Goal: Task Accomplishment & Management: Manage account settings

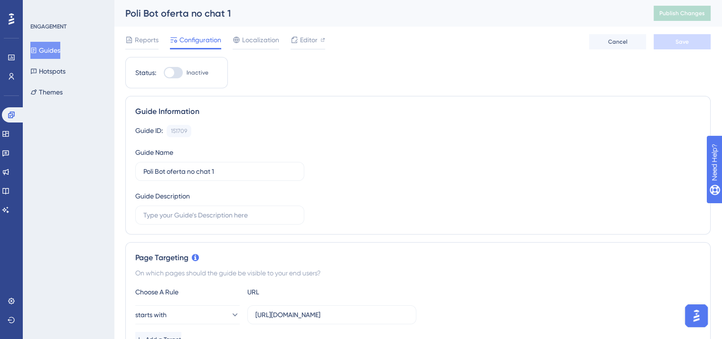
click at [694, 317] on img "Open AI Assistant Launcher" at bounding box center [696, 315] width 17 height 17
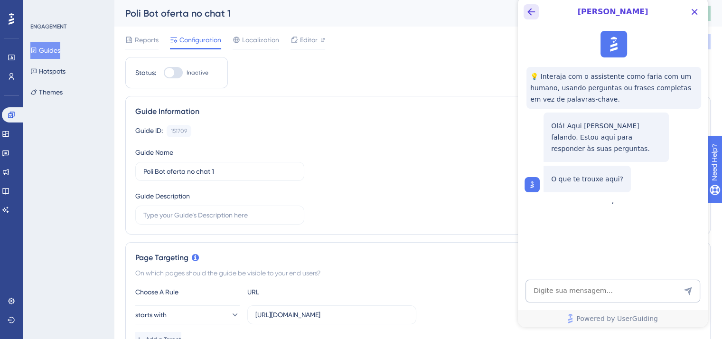
click at [530, 17] on icon "Back Button" at bounding box center [531, 11] width 11 height 11
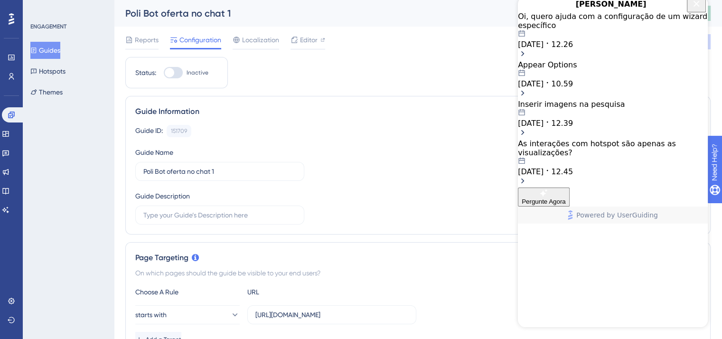
click at [620, 30] on div "Oi, quero ajuda com a configuração de um wizard específico" at bounding box center [613, 21] width 190 height 18
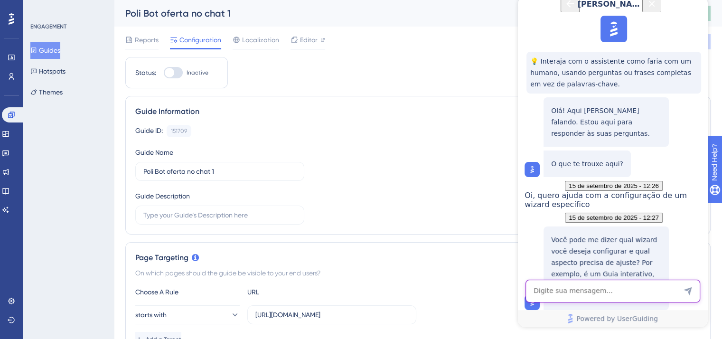
click at [616, 292] on textarea "AI Assistant Text Input" at bounding box center [613, 291] width 175 height 23
type textarea "Atendente"
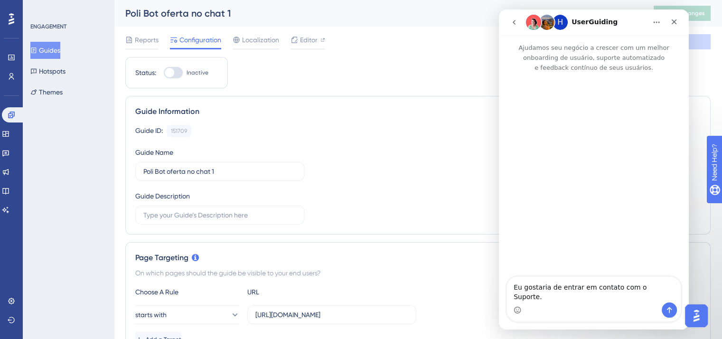
scroll to position [0, 0]
click at [513, 23] on icon "go back" at bounding box center [515, 23] width 8 height 8
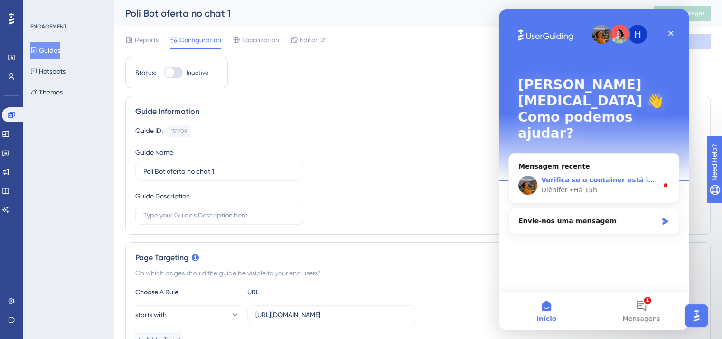
click at [587, 168] on div "Verifica se o container está instalado nessa página: [URL][DOMAIN_NAME]. Amanhã…" at bounding box center [594, 185] width 170 height 35
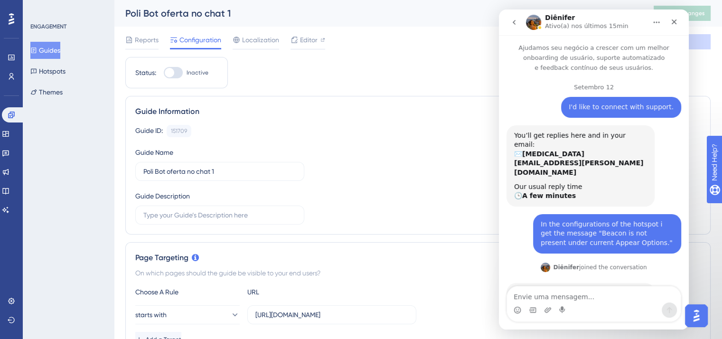
scroll to position [61, 0]
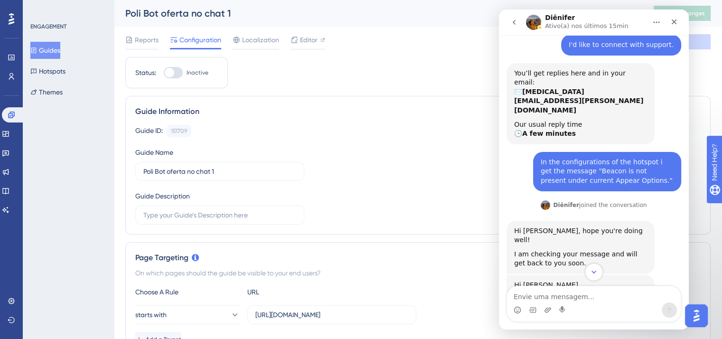
click at [594, 276] on icon "Scroll to bottom" at bounding box center [594, 272] width 9 height 9
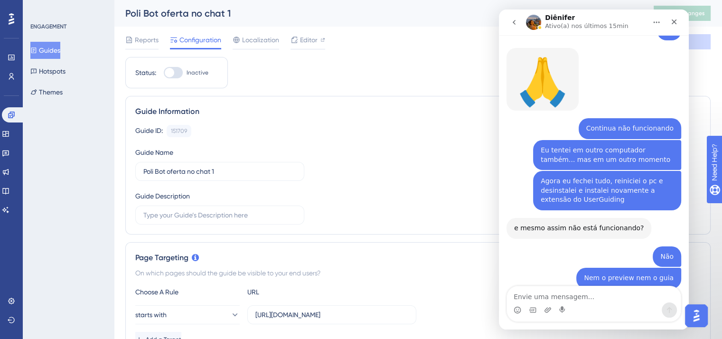
scroll to position [3220, 0]
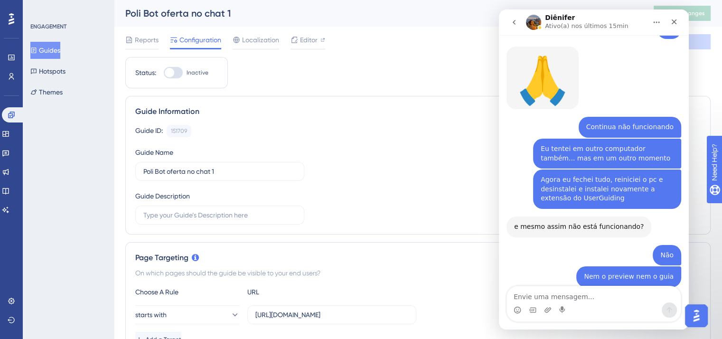
click at [608, 295] on textarea "Envie uma mensagem..." at bounding box center [594, 294] width 174 height 16
drag, startPoint x: 511, startPoint y: 270, endPoint x: 538, endPoint y: 269, distance: 26.6
copy div "Bom descanso pra você! 💙 Diênifer •"
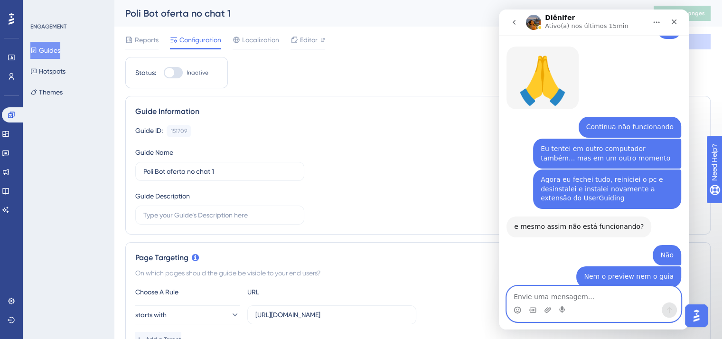
click at [553, 299] on textarea "Envie uma mensagem..." at bounding box center [594, 294] width 174 height 16
paste textarea "Bom descanso pra você! 💙 Diênifer •"
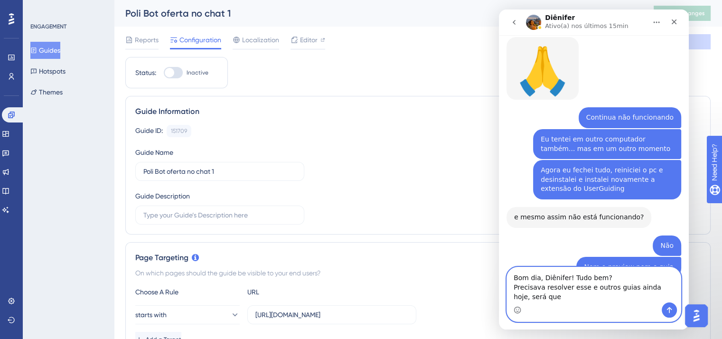
scroll to position [3239, 0]
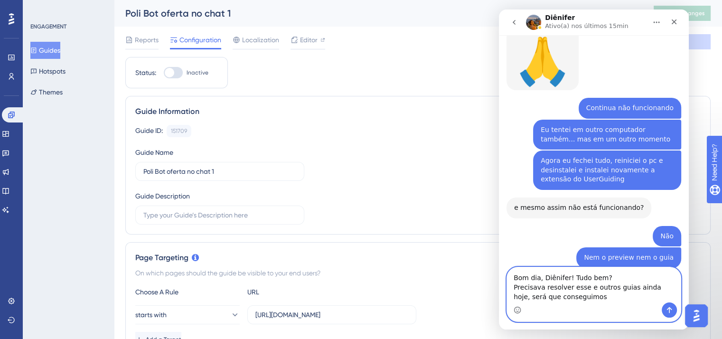
type textarea "Bom dia, Diênifer! Tudo bem? Precisava resolver esse e outros guias ainda hoje,…"
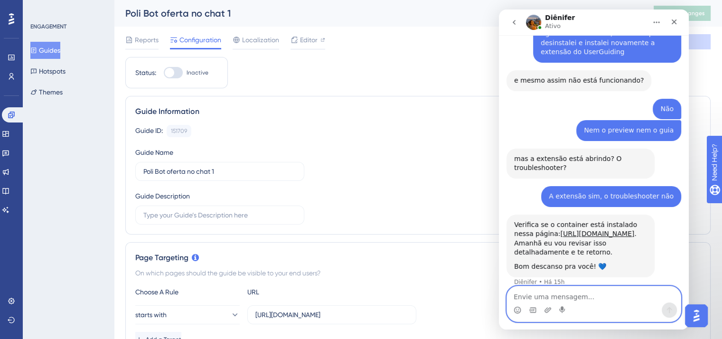
scroll to position [3362, 0]
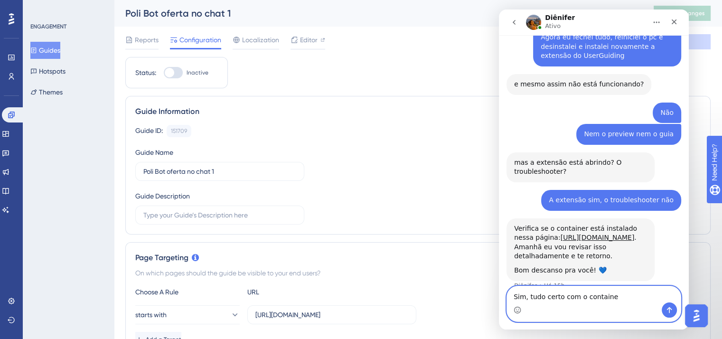
type textarea "Sim, tudo certo com o container"
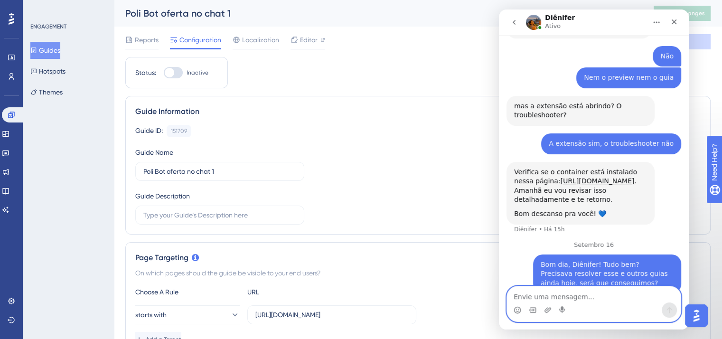
scroll to position [3450, 0]
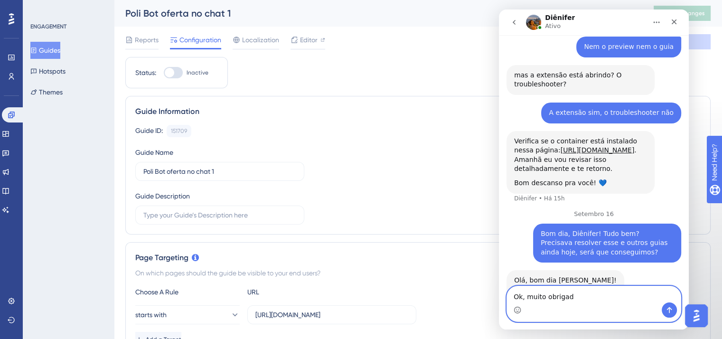
type textarea "Ok, muito obrigada"
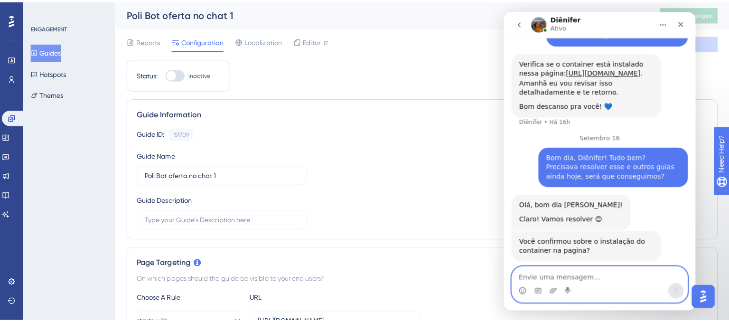
scroll to position [3531, 0]
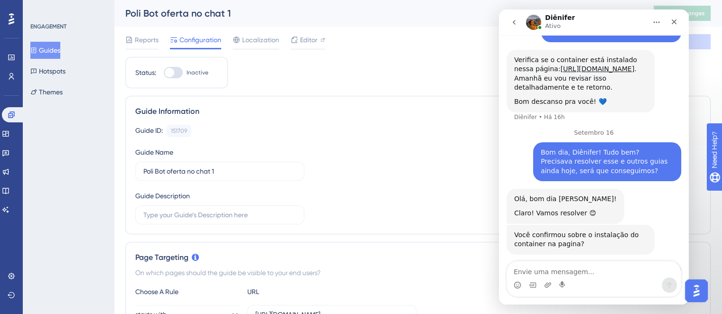
click at [48, 46] on button "Guides" at bounding box center [45, 50] width 30 height 17
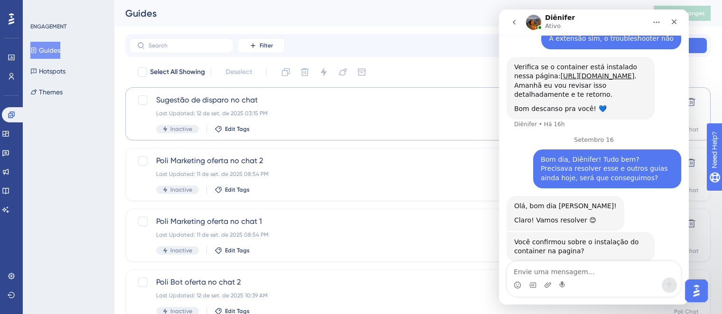
scroll to position [3531, 0]
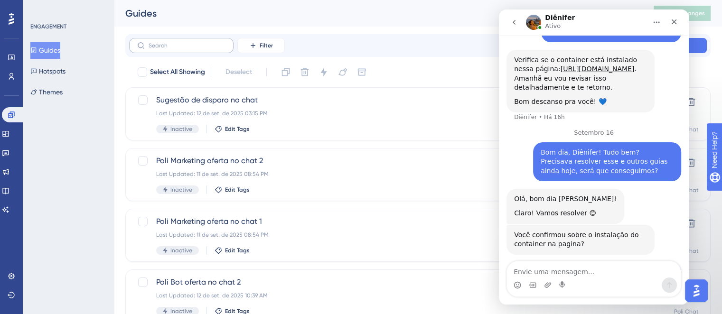
click at [226, 38] on label at bounding box center [181, 45] width 104 height 15
click at [226, 42] on input "text" at bounding box center [187, 45] width 77 height 7
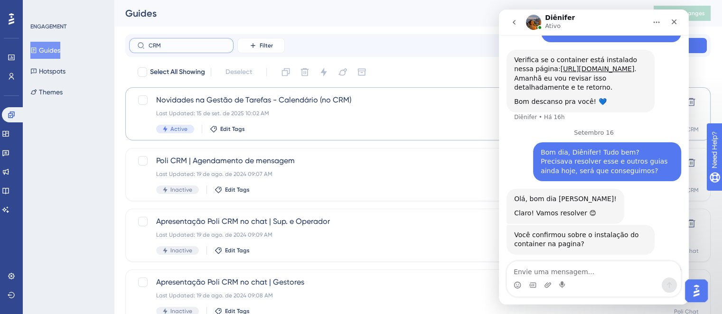
type input "CRM"
click at [324, 103] on span "Novidades na Gestão de Tarefas - Calendário (no CRM)" at bounding box center [380, 100] width 448 height 11
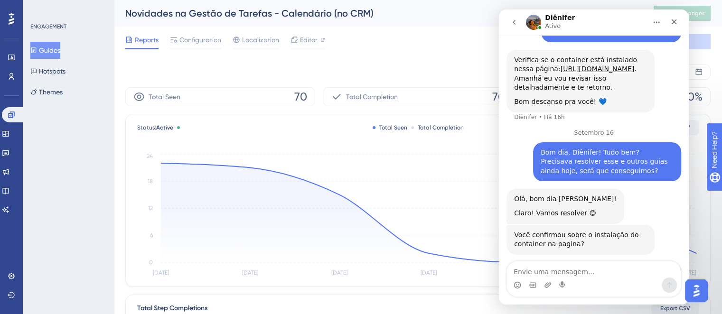
click at [519, 20] on button "go back" at bounding box center [514, 22] width 18 height 18
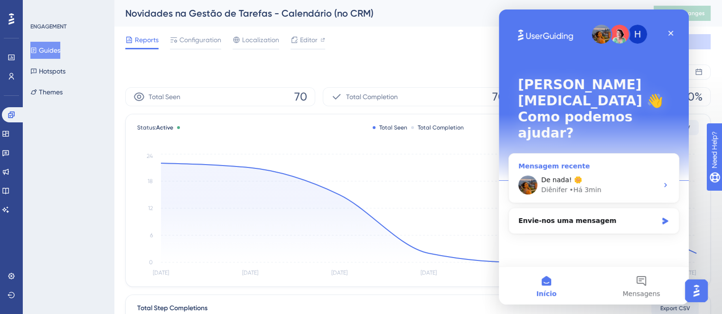
click at [625, 168] on div "De nada! 🌼 Diênifer • Há 3min" at bounding box center [594, 185] width 170 height 35
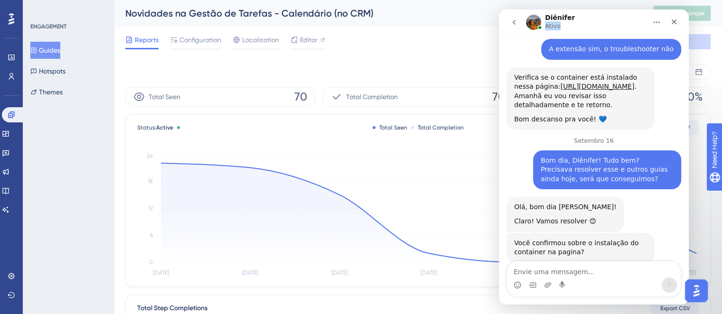
scroll to position [3521, 0]
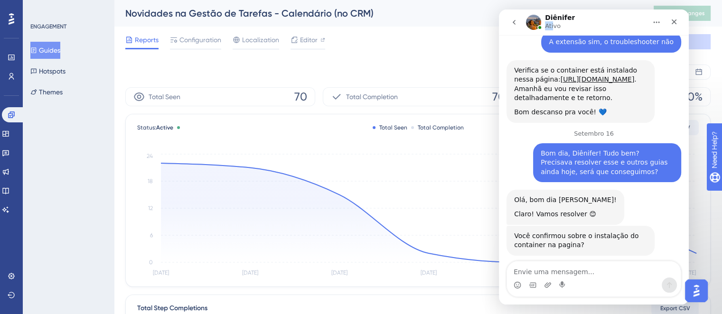
drag, startPoint x: 613, startPoint y: 21, endPoint x: 553, endPoint y: 28, distance: 60.7
click at [553, 28] on div "Diênifer Ativo" at bounding box center [586, 22] width 121 height 17
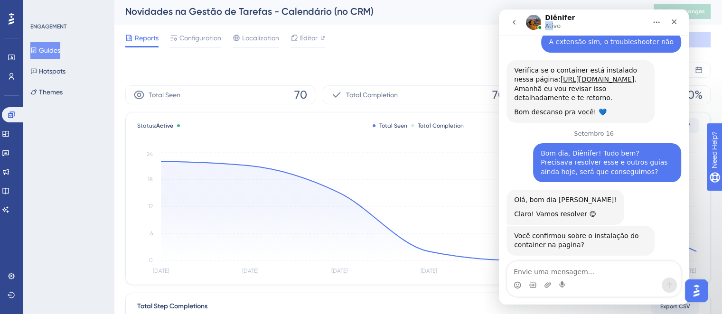
scroll to position [0, 0]
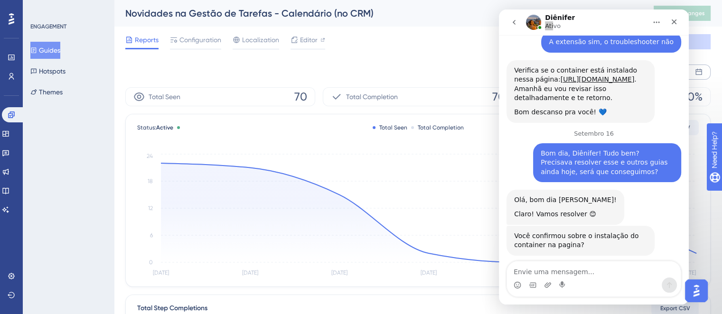
click at [698, 73] on icon at bounding box center [699, 72] width 8 height 8
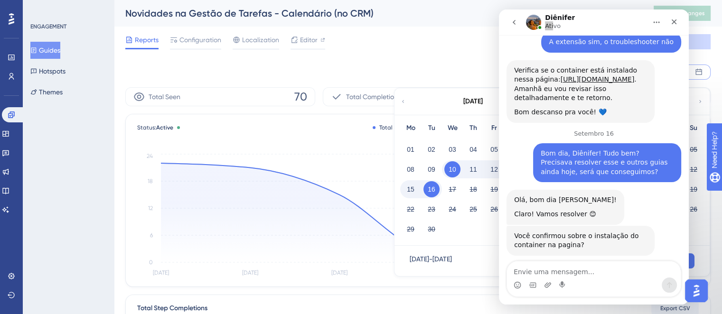
click at [404, 99] on icon at bounding box center [403, 101] width 6 height 9
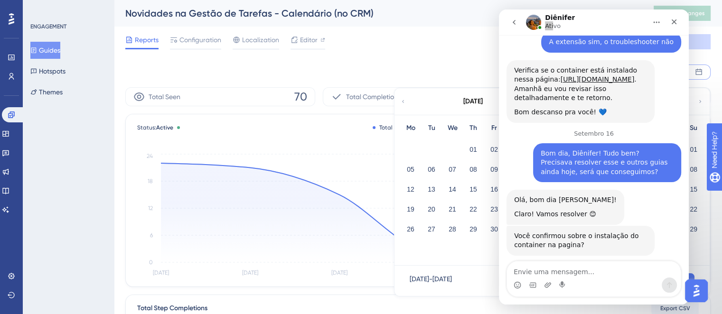
click at [404, 99] on icon at bounding box center [403, 101] width 6 height 9
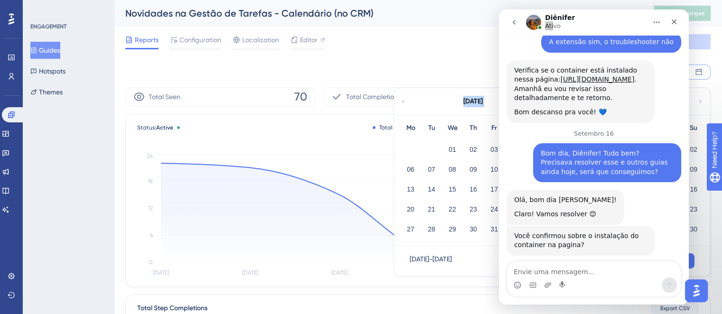
click at [404, 99] on icon at bounding box center [403, 101] width 6 height 9
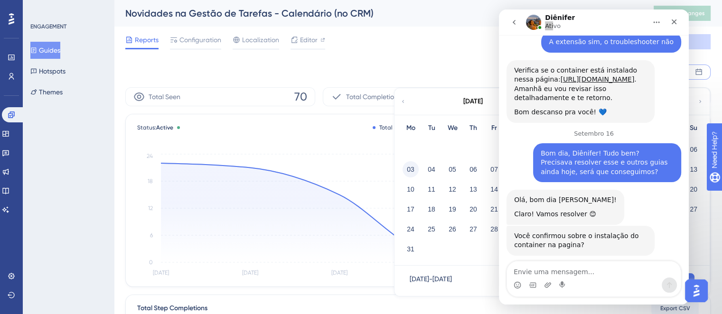
click at [410, 172] on button "03" at bounding box center [411, 169] width 16 height 16
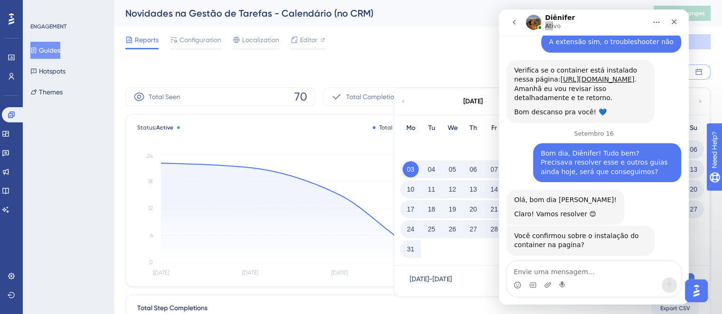
click at [403, 161] on button "03" at bounding box center [411, 169] width 16 height 16
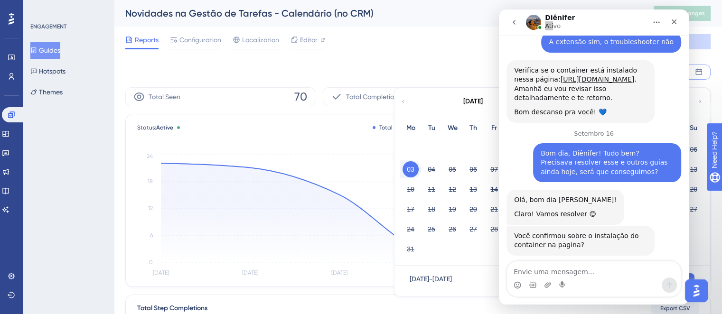
click at [403, 161] on button "03" at bounding box center [411, 169] width 16 height 16
click at [675, 24] on icon "Fechar" at bounding box center [675, 22] width 8 height 8
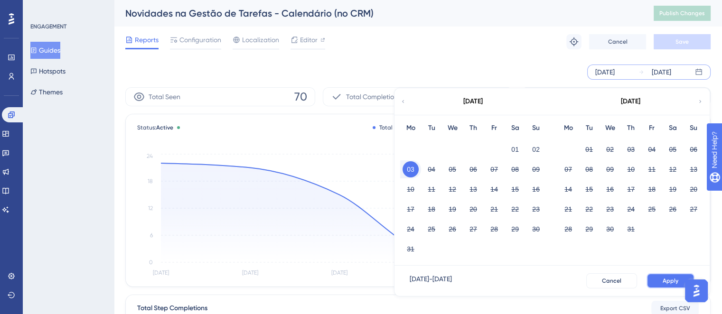
click at [665, 281] on span "Apply" at bounding box center [671, 281] width 16 height 8
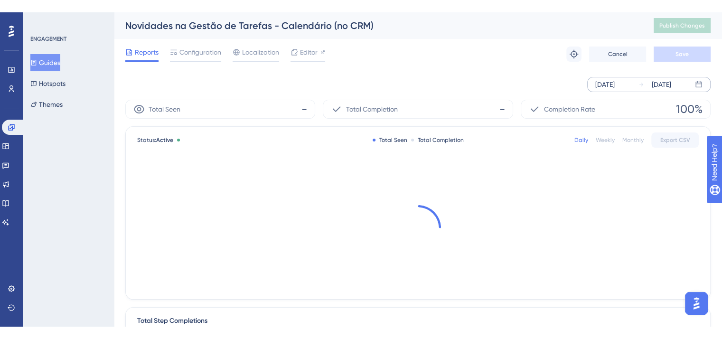
scroll to position [3521, 0]
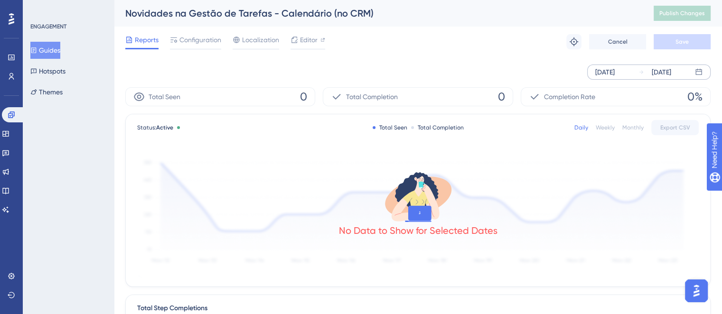
click at [667, 71] on div "[DATE]" at bounding box center [661, 71] width 19 height 11
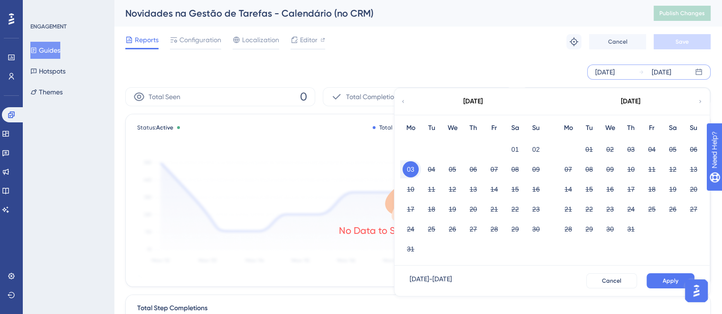
click at [702, 101] on icon at bounding box center [701, 101] width 6 height 9
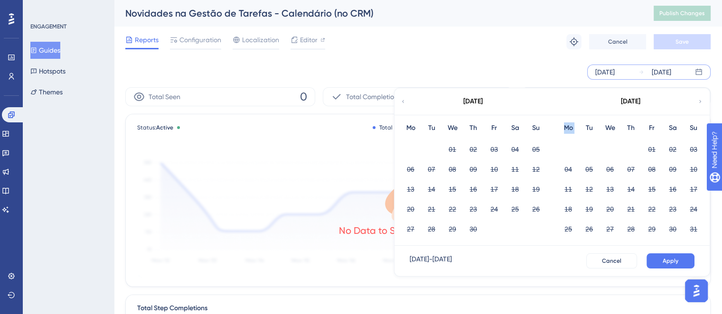
click at [702, 101] on icon at bounding box center [701, 101] width 6 height 9
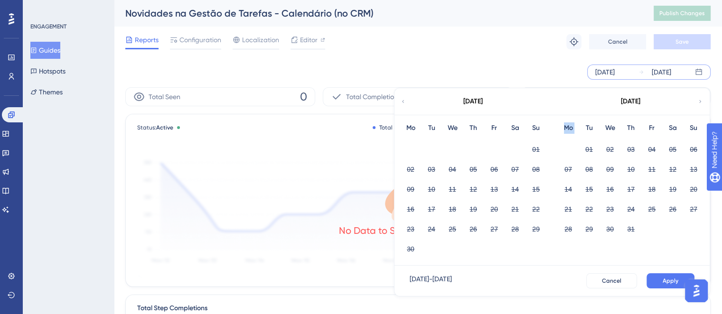
click at [702, 101] on icon at bounding box center [701, 101] width 6 height 9
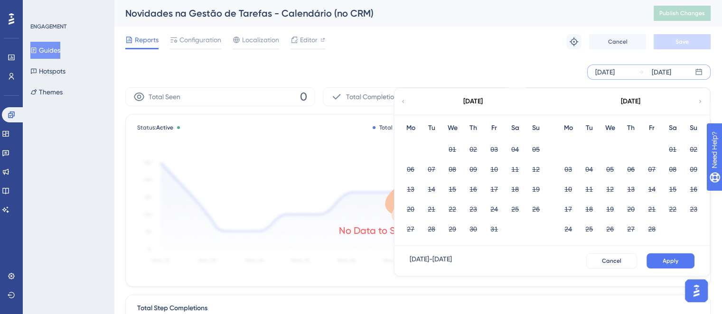
click at [702, 101] on icon at bounding box center [701, 101] width 6 height 9
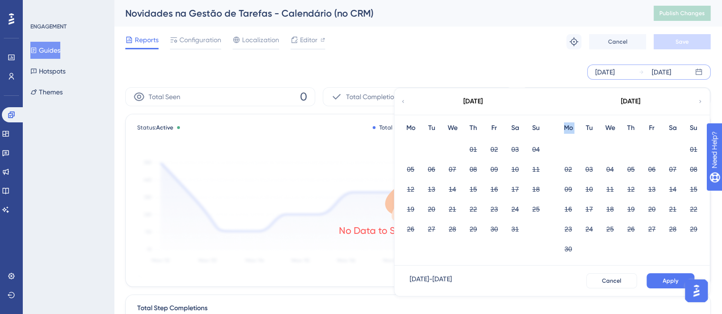
click at [702, 101] on icon at bounding box center [701, 101] width 6 height 9
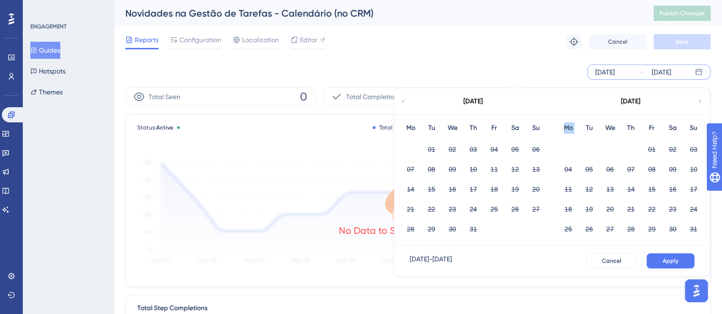
click at [702, 101] on icon at bounding box center [701, 101] width 6 height 9
click at [403, 101] on icon at bounding box center [403, 101] width 6 height 9
click at [403, 101] on icon at bounding box center [403, 101] width 2 height 3
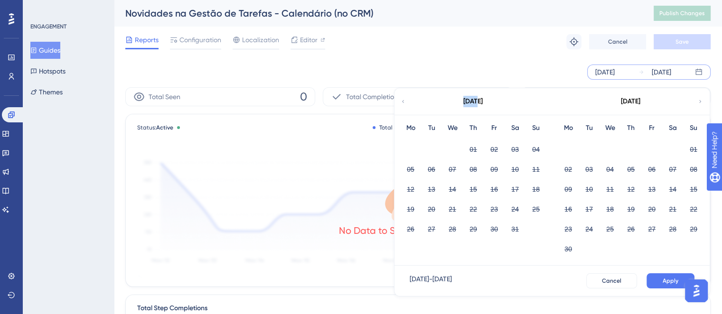
click at [403, 101] on icon at bounding box center [403, 101] width 2 height 3
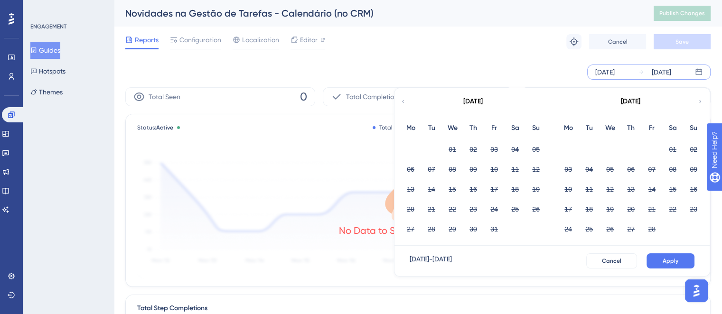
click at [403, 101] on icon at bounding box center [403, 101] width 2 height 3
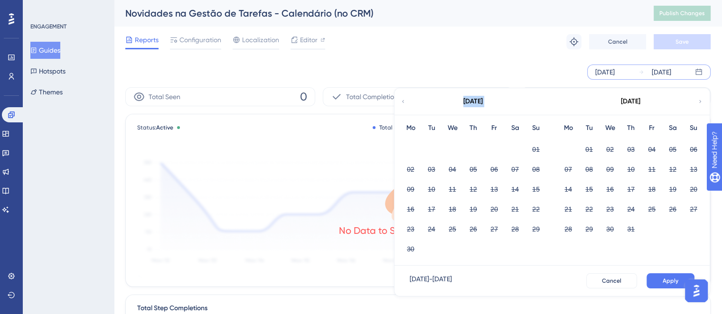
click at [403, 101] on icon at bounding box center [403, 101] width 2 height 3
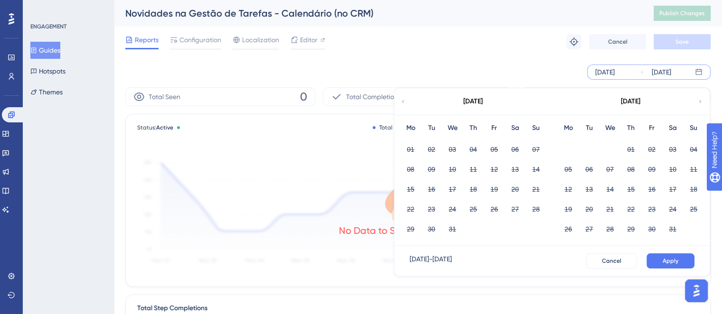
click at [406, 97] on div "[DATE]" at bounding box center [473, 101] width 157 height 27
click at [403, 101] on icon at bounding box center [403, 101] width 6 height 9
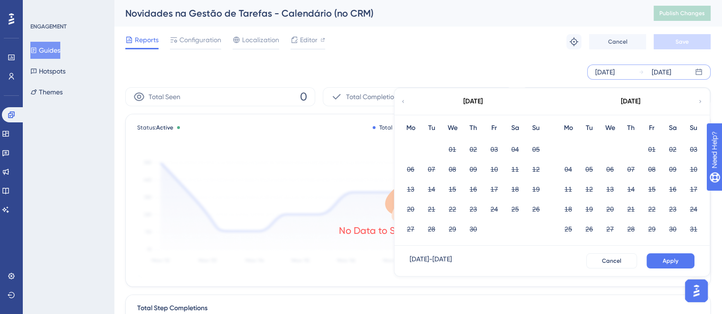
click at [403, 101] on icon at bounding box center [403, 101] width 6 height 9
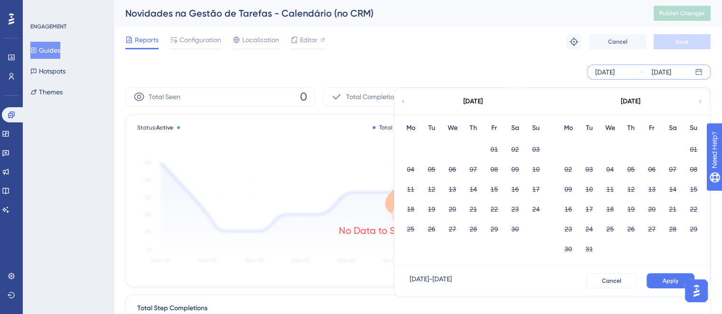
click at [403, 101] on icon at bounding box center [403, 101] width 6 height 9
click at [411, 171] on button "03" at bounding box center [411, 169] width 16 height 16
click at [408, 171] on button "03" at bounding box center [411, 169] width 16 height 16
click at [405, 165] on button "03" at bounding box center [411, 169] width 16 height 16
click at [702, 100] on icon at bounding box center [701, 101] width 6 height 9
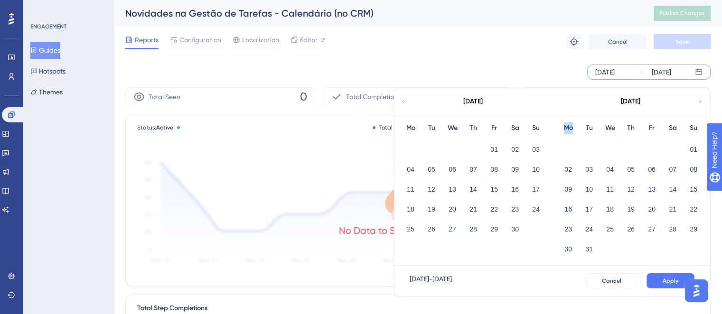
click at [702, 100] on icon at bounding box center [701, 101] width 6 height 9
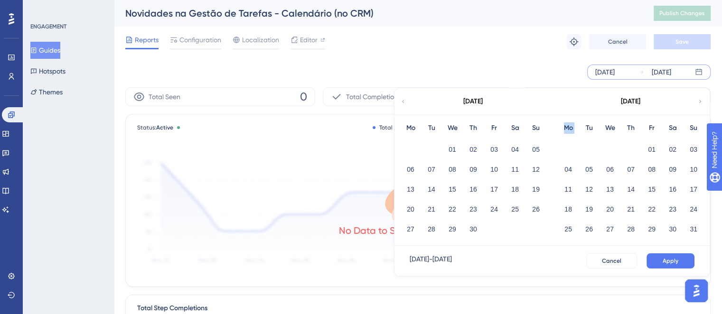
click at [702, 100] on icon at bounding box center [701, 101] width 6 height 9
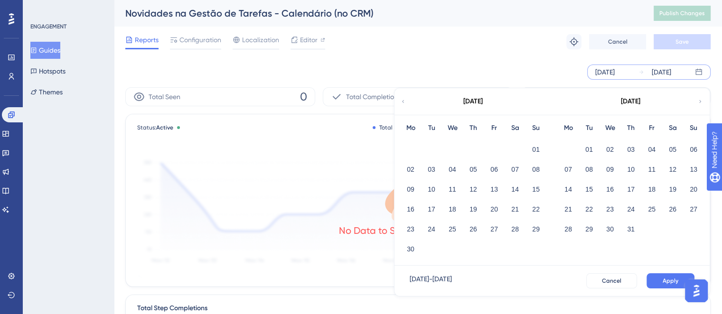
click at [702, 100] on icon at bounding box center [701, 101] width 6 height 9
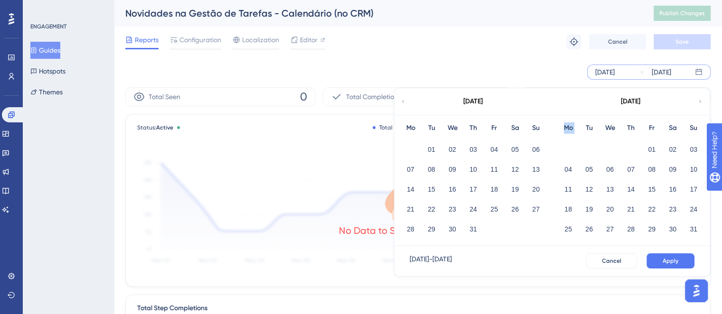
click at [702, 100] on icon at bounding box center [701, 101] width 6 height 9
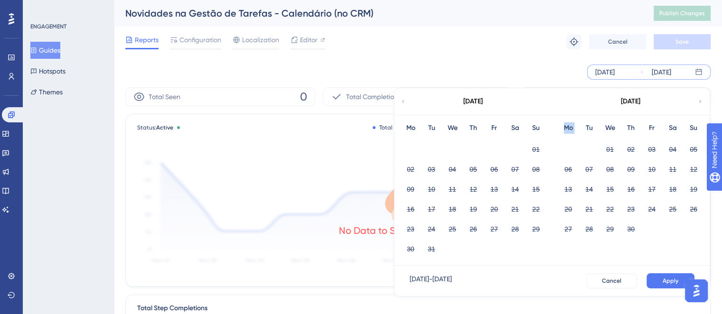
click at [702, 100] on icon at bounding box center [701, 101] width 6 height 9
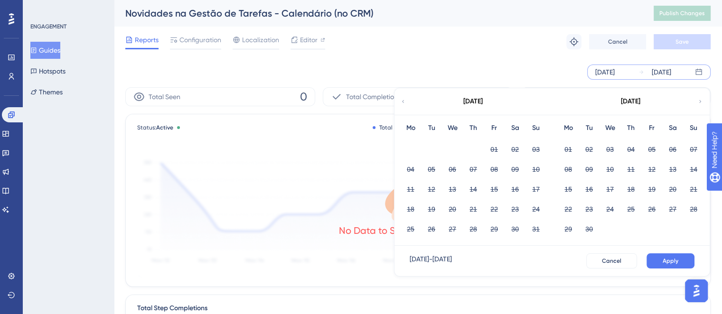
click at [397, 103] on div "[DATE]" at bounding box center [473, 101] width 157 height 27
click at [404, 103] on icon at bounding box center [403, 101] width 6 height 9
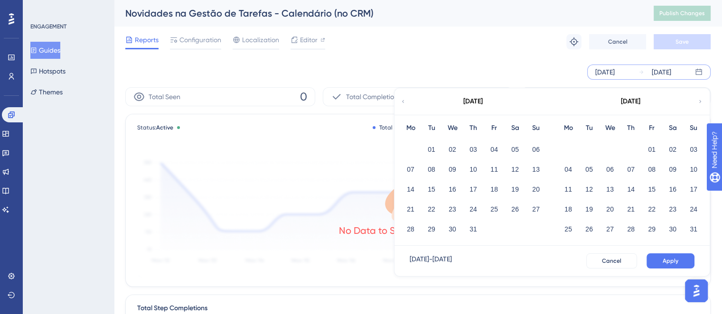
click at [703, 99] on icon at bounding box center [701, 101] width 6 height 9
click at [433, 188] on button "16" at bounding box center [432, 189] width 16 height 16
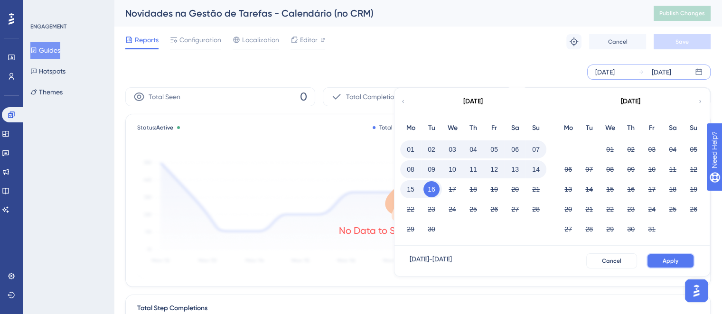
click at [674, 261] on span "Apply" at bounding box center [671, 261] width 16 height 8
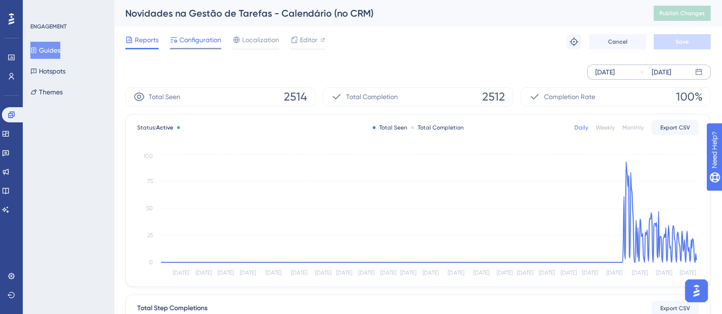
click at [201, 37] on span "Configuration" at bounding box center [201, 39] width 42 height 11
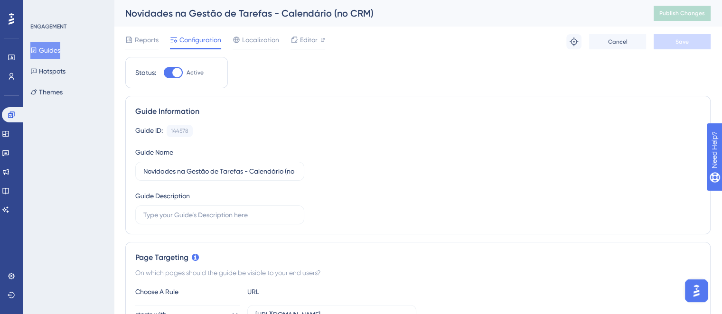
click at [170, 73] on div at bounding box center [173, 72] width 19 height 11
click at [164, 73] on input "Active" at bounding box center [163, 73] width 0 height 0
checkbox input "false"
click at [691, 44] on button "Save" at bounding box center [682, 41] width 57 height 15
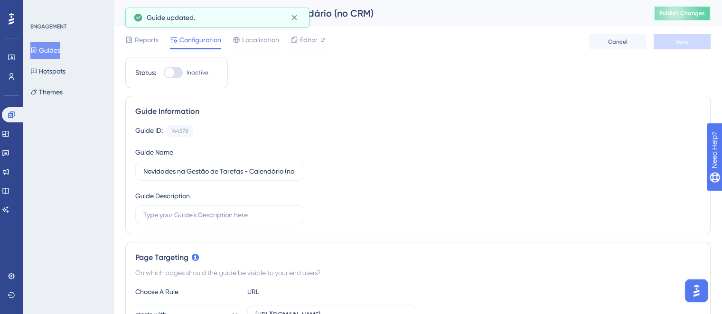
click at [703, 15] on span "Publish Changes" at bounding box center [683, 13] width 46 height 8
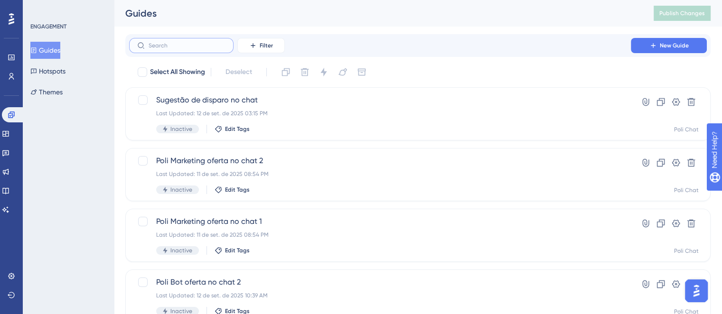
click at [213, 42] on input "text" at bounding box center [187, 45] width 77 height 7
type input "dispa"
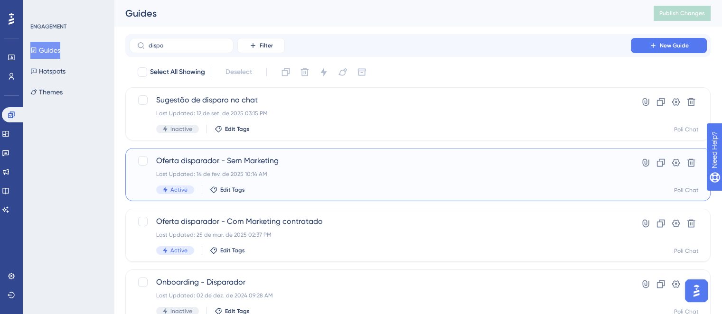
click at [373, 171] on div "Last Updated: 14 de fev. de 2025 10:14 AM" at bounding box center [380, 174] width 448 height 8
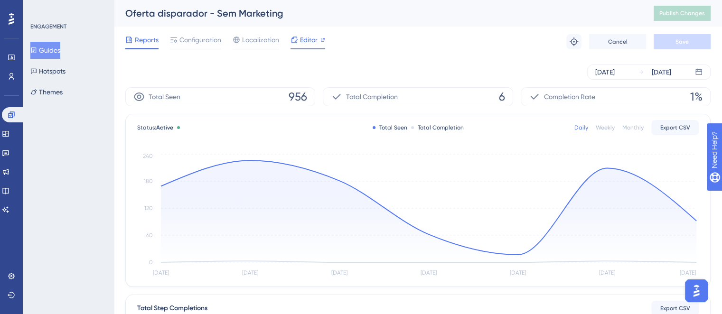
click at [308, 39] on span "Editor" at bounding box center [309, 39] width 18 height 11
click at [207, 34] on span "Configuration" at bounding box center [201, 39] width 42 height 11
click at [209, 40] on span "Configuration" at bounding box center [201, 39] width 42 height 11
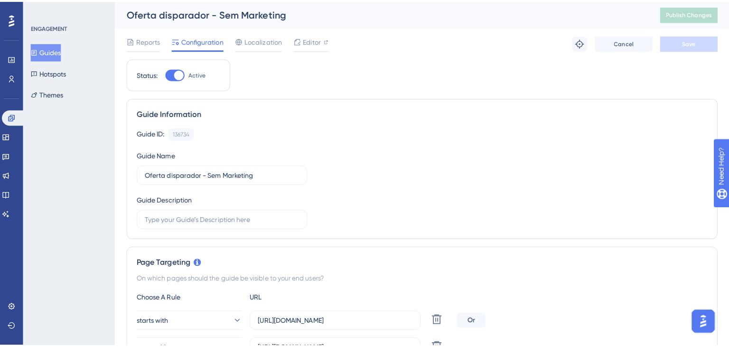
scroll to position [3497, 0]
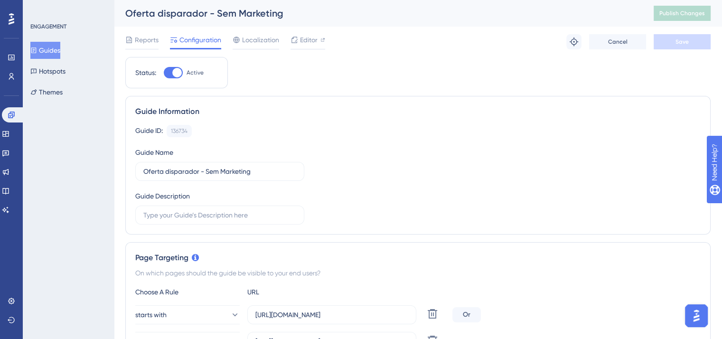
click at [172, 72] on div at bounding box center [173, 72] width 19 height 11
click at [164, 73] on input "Active" at bounding box center [163, 73] width 0 height 0
checkbox input "false"
click at [676, 40] on span "Save" at bounding box center [682, 42] width 13 height 8
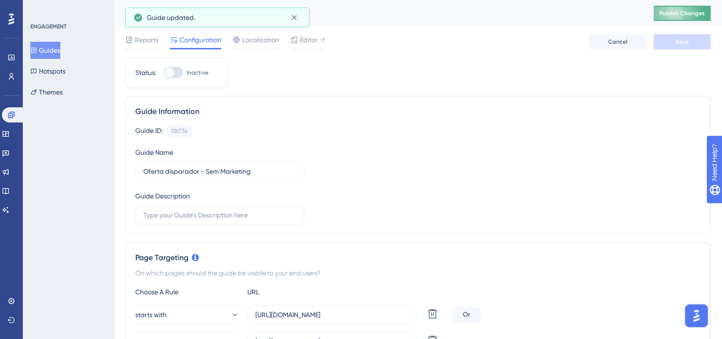
click at [701, 12] on span "Publish Changes" at bounding box center [683, 13] width 46 height 8
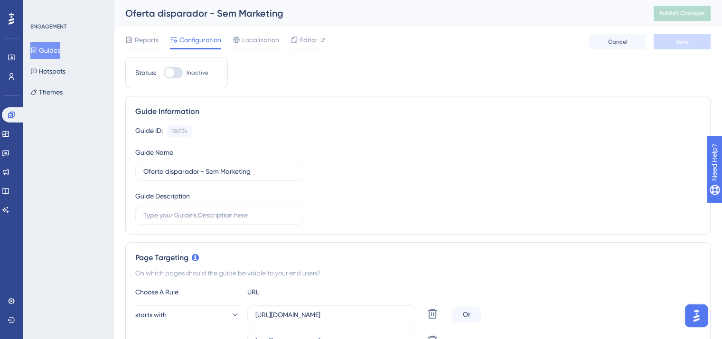
click at [56, 50] on button "Guides" at bounding box center [45, 50] width 30 height 17
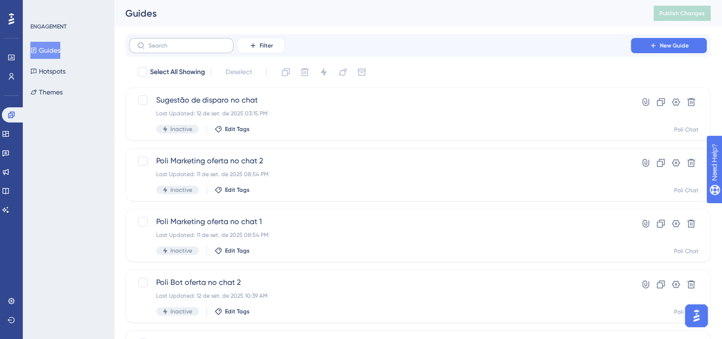
click at [215, 40] on label at bounding box center [181, 45] width 104 height 15
click at [215, 42] on input "text" at bounding box center [187, 45] width 77 height 7
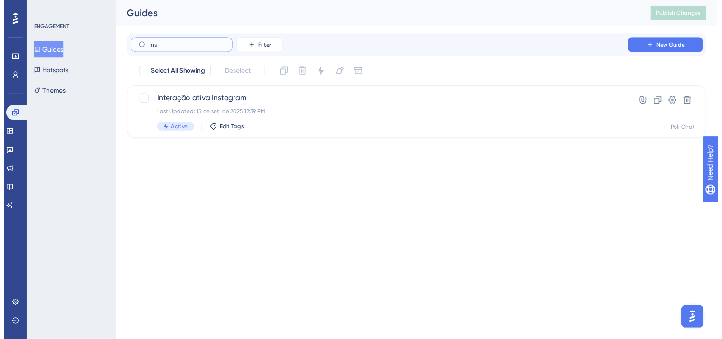
scroll to position [3490, 0]
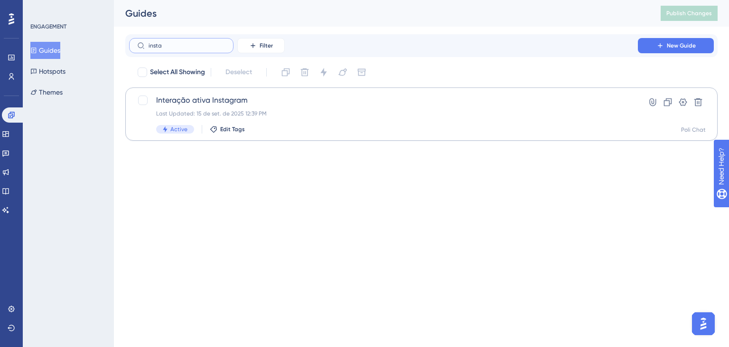
type input "insta"
click at [268, 101] on span "Interação ativa Instagram" at bounding box center [383, 100] width 455 height 11
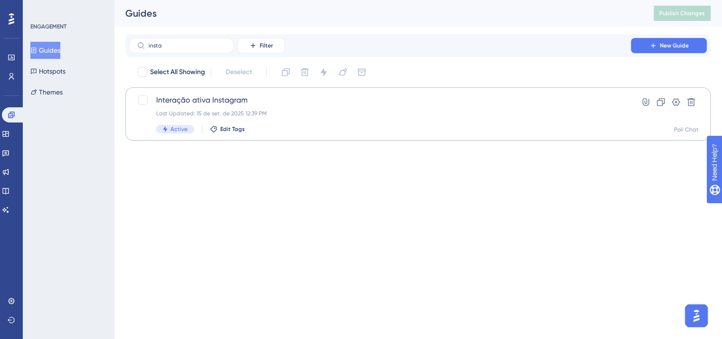
scroll to position [3497, 0]
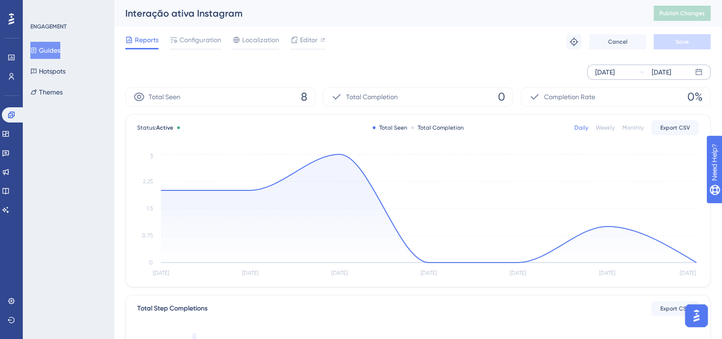
click at [615, 72] on div "[DATE]" at bounding box center [605, 71] width 19 height 11
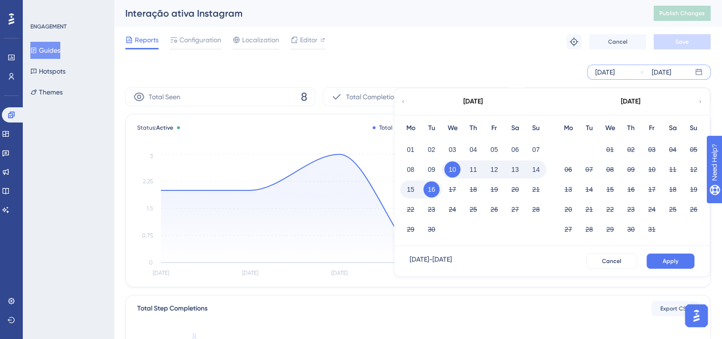
click at [405, 103] on icon at bounding box center [403, 101] width 6 height 9
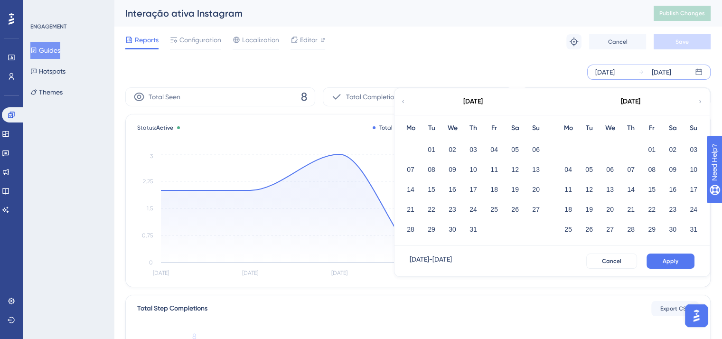
click at [405, 103] on icon at bounding box center [403, 101] width 6 height 9
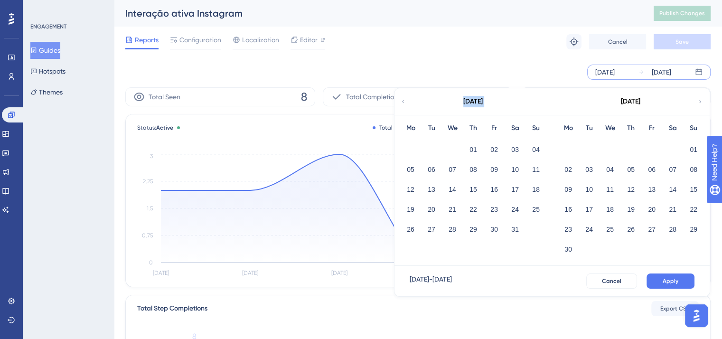
click at [405, 103] on icon at bounding box center [403, 101] width 6 height 9
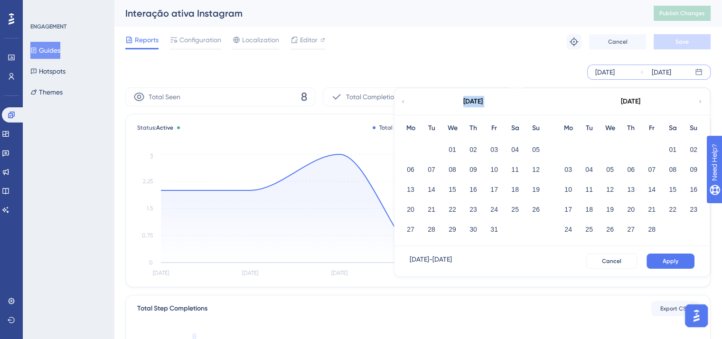
click at [405, 103] on icon at bounding box center [403, 101] width 6 height 9
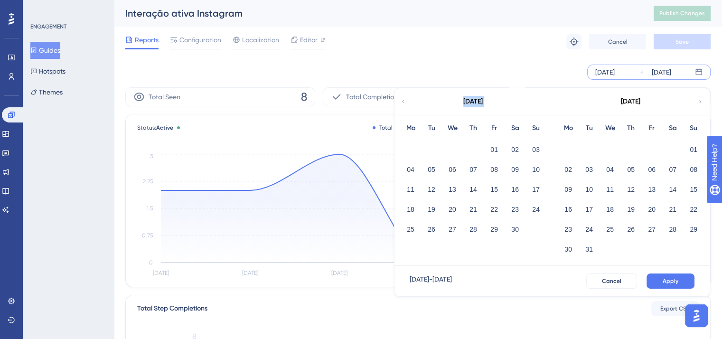
click at [405, 103] on icon at bounding box center [403, 101] width 6 height 9
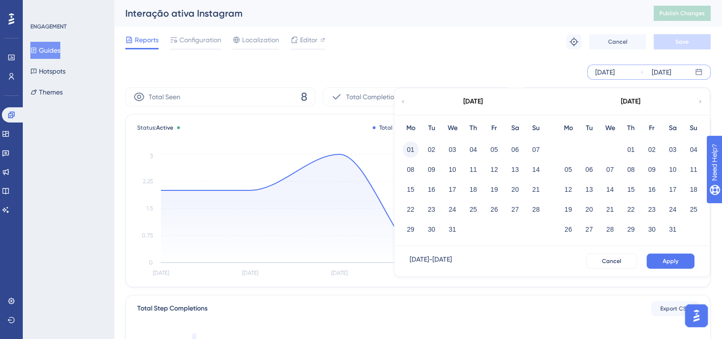
click at [408, 148] on button "01" at bounding box center [411, 150] width 16 height 16
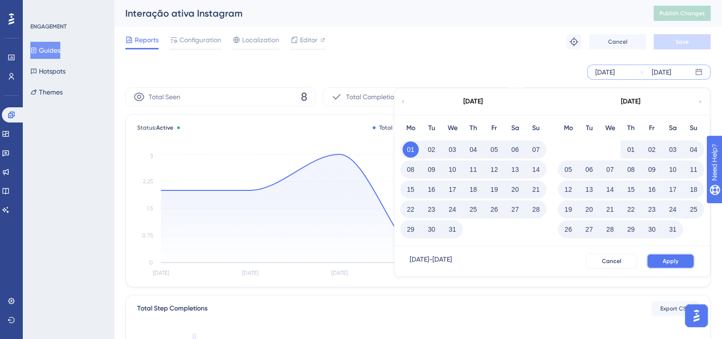
click at [677, 265] on span "Apply" at bounding box center [671, 261] width 16 height 8
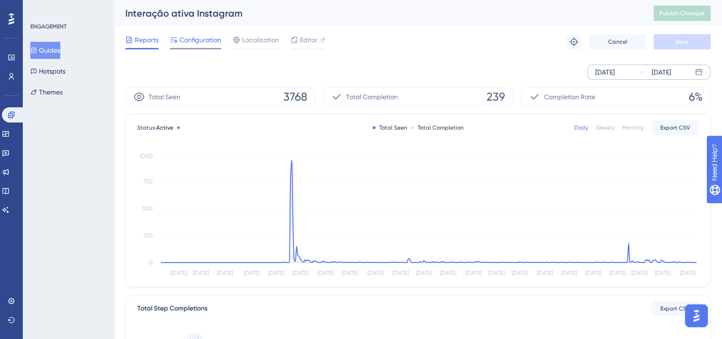
click at [207, 44] on span "Configuration" at bounding box center [201, 39] width 42 height 11
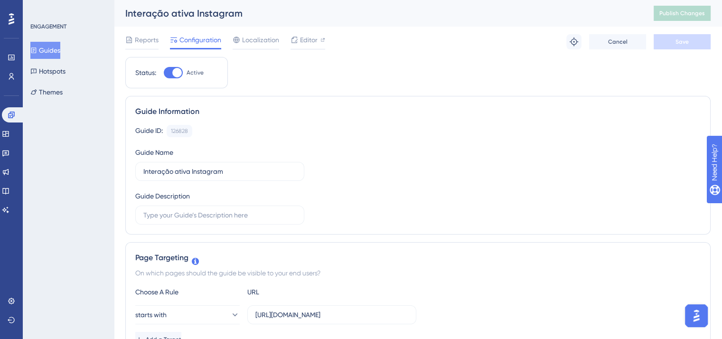
click at [174, 75] on div at bounding box center [176, 72] width 9 height 9
click at [164, 73] on input "Active" at bounding box center [163, 73] width 0 height 0
checkbox input "false"
click at [693, 39] on button "Save" at bounding box center [682, 41] width 57 height 15
click at [48, 49] on button "Guides" at bounding box center [45, 50] width 30 height 17
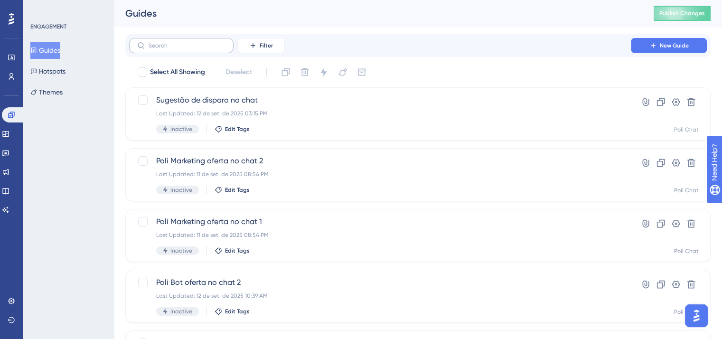
click at [188, 51] on label at bounding box center [181, 45] width 104 height 15
click at [188, 49] on input "text" at bounding box center [187, 45] width 77 height 7
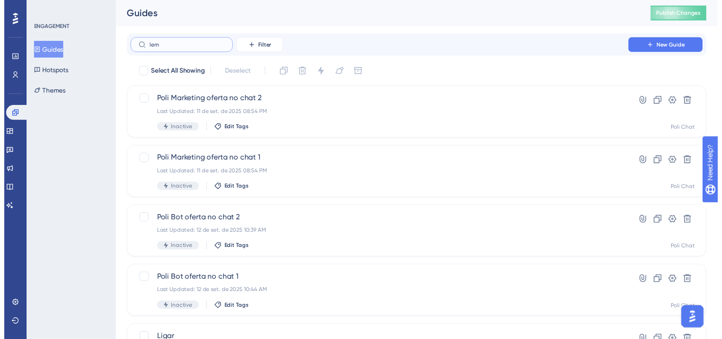
scroll to position [3490, 0]
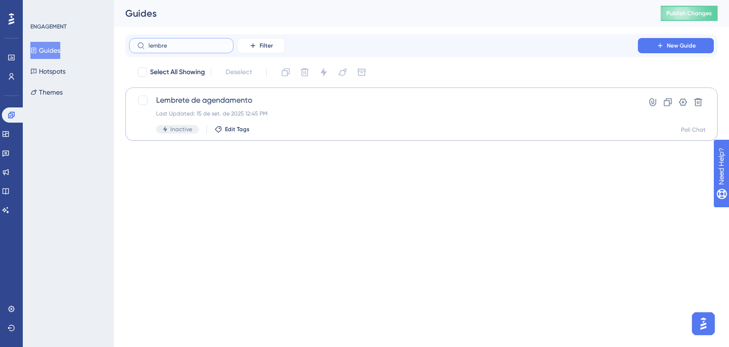
type input "lembre"
click at [332, 106] on div "Lembrete de agendamento Last Updated: 15 de set. de 2025 12:45 PM Inactive Edit…" at bounding box center [383, 114] width 455 height 39
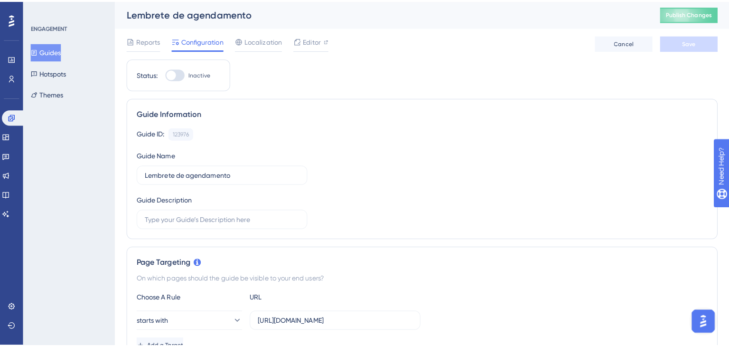
scroll to position [3497, 0]
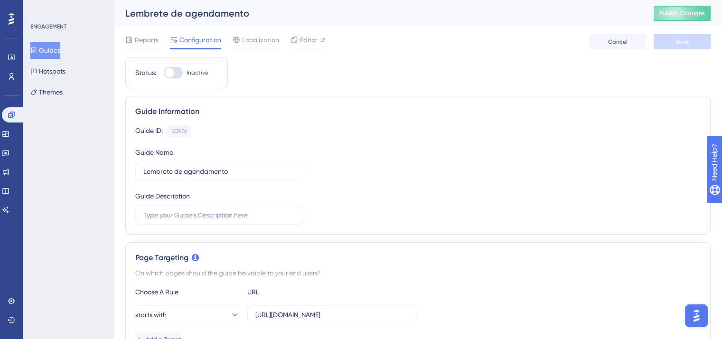
click at [37, 56] on button "Guides" at bounding box center [45, 50] width 30 height 17
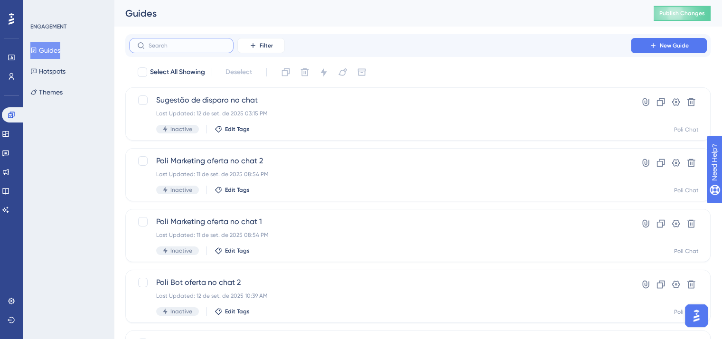
click at [201, 46] on input "text" at bounding box center [187, 45] width 77 height 7
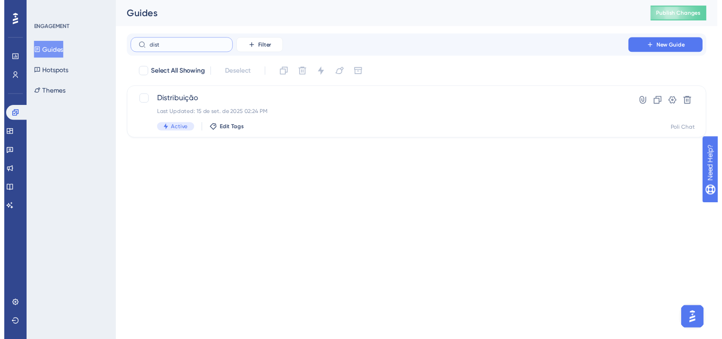
scroll to position [3490, 0]
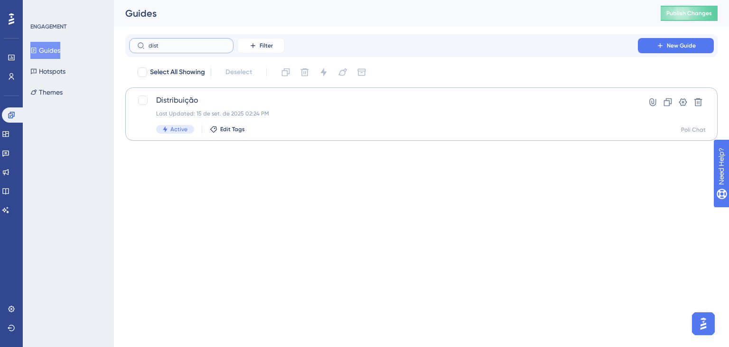
type input "dist"
click at [281, 115] on div "Last Updated: 15 de set. de 2025 02:24 PM" at bounding box center [383, 114] width 455 height 8
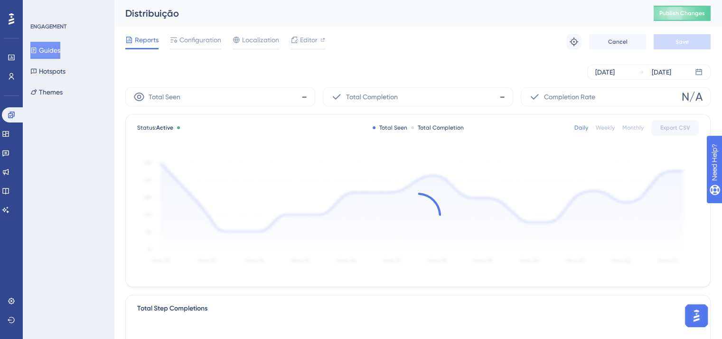
scroll to position [3497, 0]
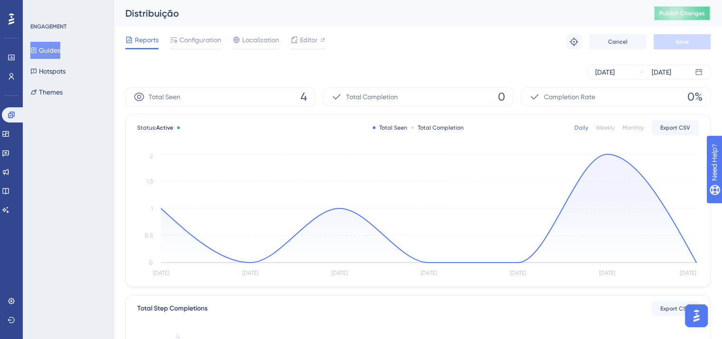
click at [684, 9] on button "Publish Changes" at bounding box center [682, 13] width 57 height 15
click at [190, 43] on span "Configuration" at bounding box center [201, 39] width 42 height 11
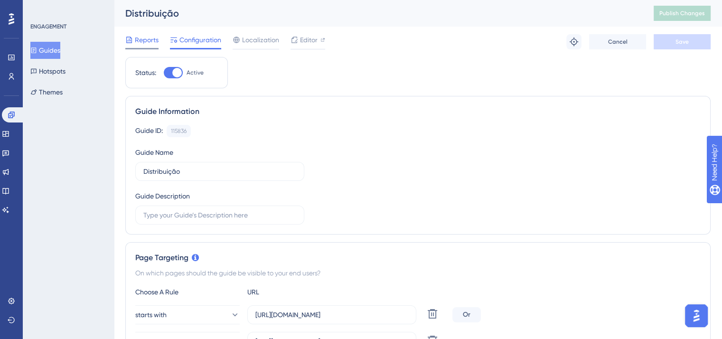
click at [146, 43] on span "Reports" at bounding box center [147, 39] width 24 height 11
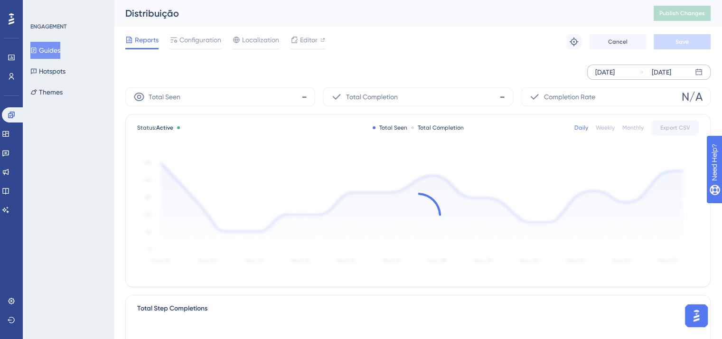
click at [615, 73] on div "[DATE]" at bounding box center [605, 71] width 19 height 11
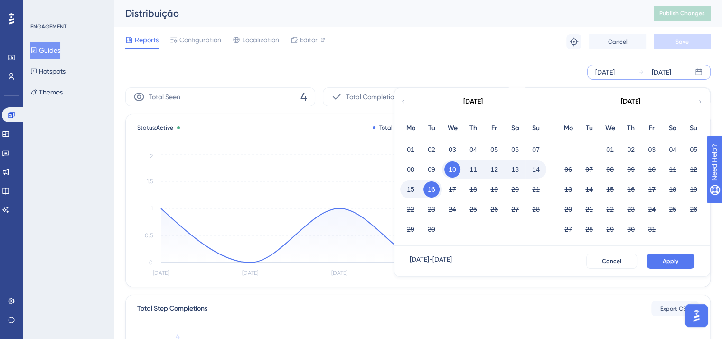
click at [404, 101] on icon at bounding box center [403, 101] width 6 height 9
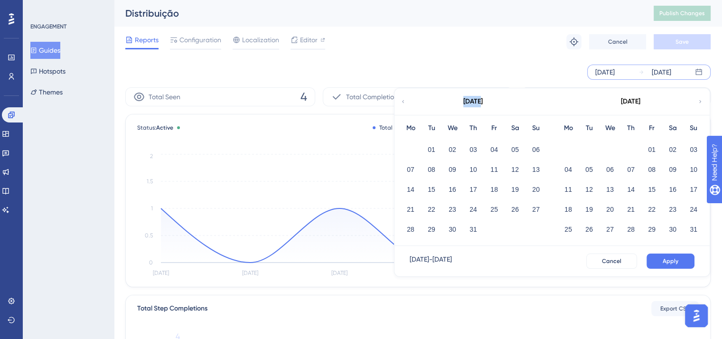
click at [404, 101] on icon at bounding box center [403, 101] width 6 height 9
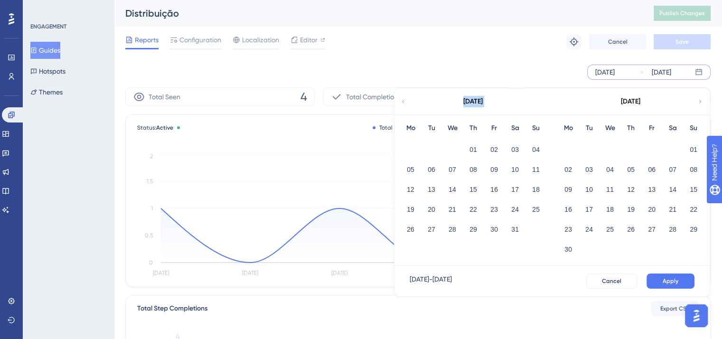
click at [404, 101] on icon at bounding box center [403, 101] width 6 height 9
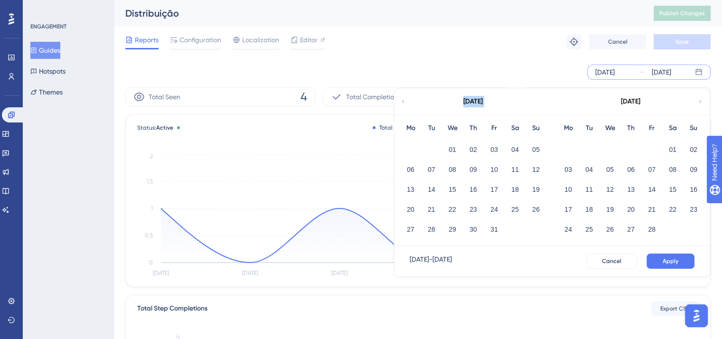
click at [404, 101] on icon at bounding box center [403, 101] width 6 height 9
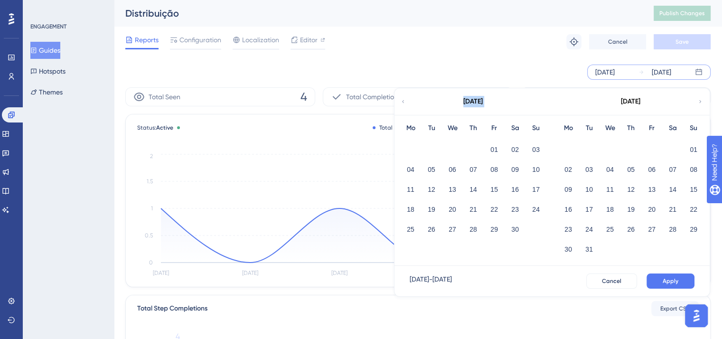
click at [404, 101] on icon at bounding box center [403, 101] width 6 height 9
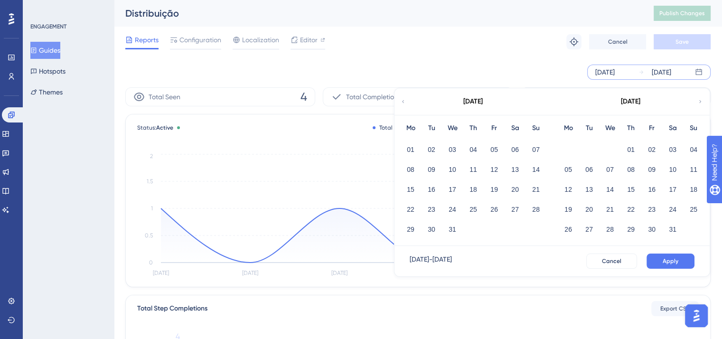
click at [404, 101] on icon at bounding box center [403, 101] width 6 height 9
click at [414, 149] on button "01" at bounding box center [411, 150] width 16 height 16
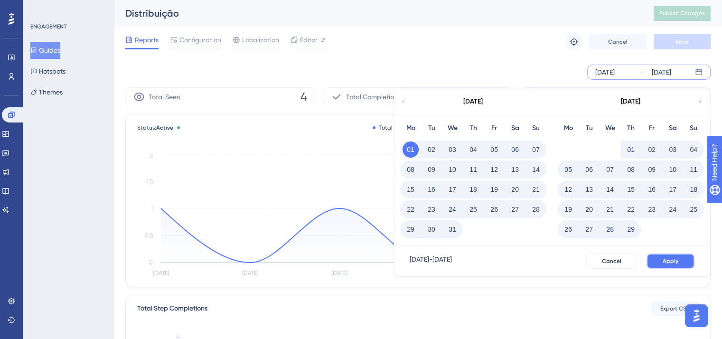
click at [676, 259] on span "Apply" at bounding box center [671, 261] width 16 height 8
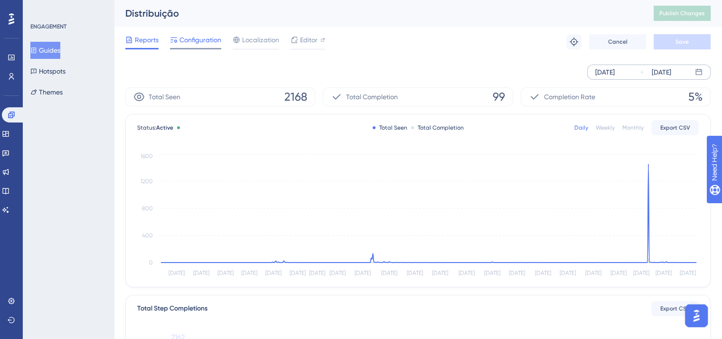
click at [207, 40] on span "Configuration" at bounding box center [201, 39] width 42 height 11
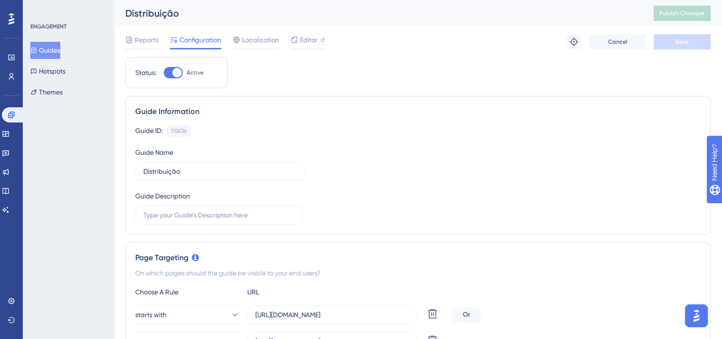
click at [171, 73] on div at bounding box center [173, 72] width 19 height 11
click at [164, 73] on input "Active" at bounding box center [163, 73] width 0 height 0
checkbox input "false"
click at [690, 43] on button "Save" at bounding box center [682, 41] width 57 height 15
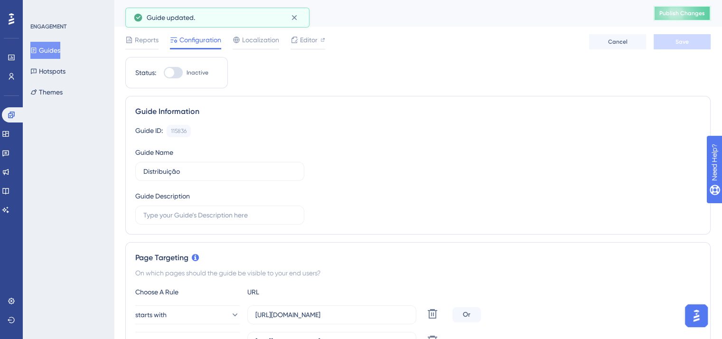
click at [691, 12] on span "Publish Changes" at bounding box center [683, 13] width 46 height 8
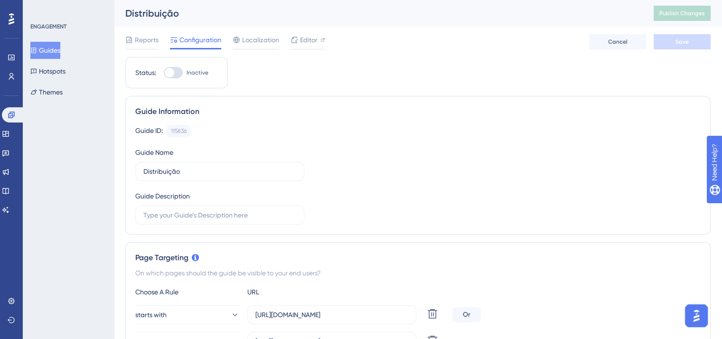
click at [53, 48] on button "Guides" at bounding box center [45, 50] width 30 height 17
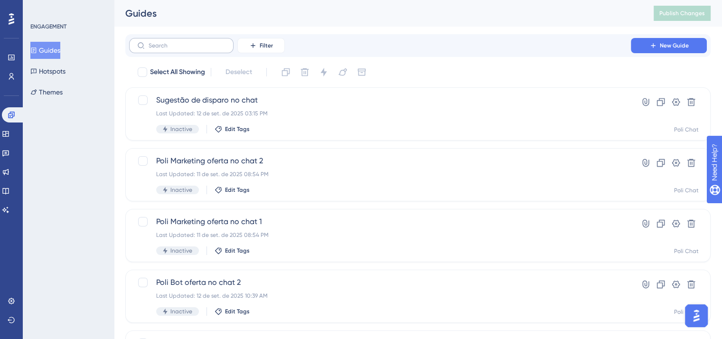
click at [205, 50] on label at bounding box center [181, 45] width 104 height 15
click at [205, 49] on input "text" at bounding box center [187, 45] width 77 height 7
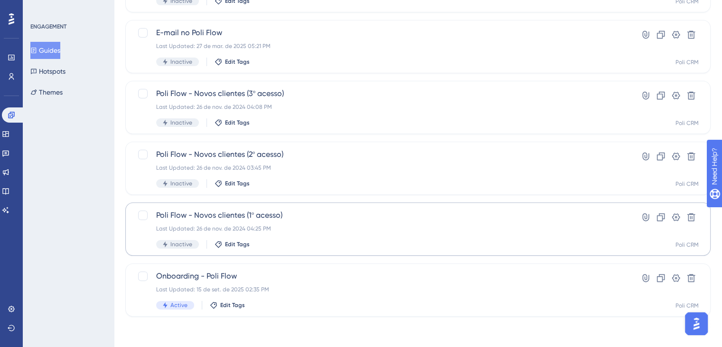
scroll to position [3490, 0]
type input "poli flow"
click at [313, 283] on div "Onboarding - Poli Flow Last Updated: 15 de set. de 2025 02:35 PM Active Edit Ta…" at bounding box center [380, 289] width 448 height 39
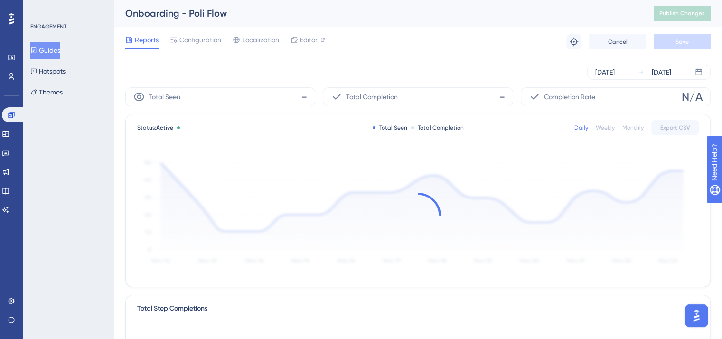
scroll to position [3497, 0]
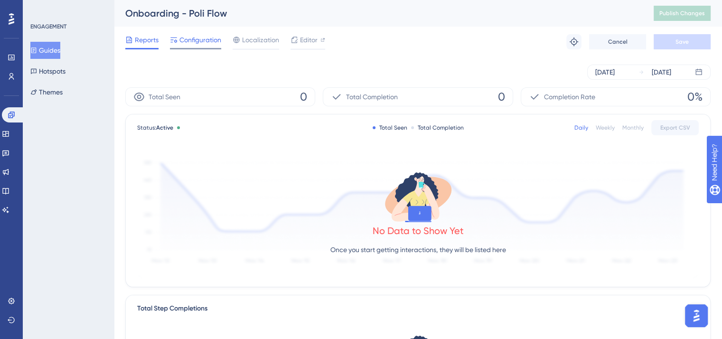
click at [200, 40] on span "Configuration" at bounding box center [201, 39] width 42 height 11
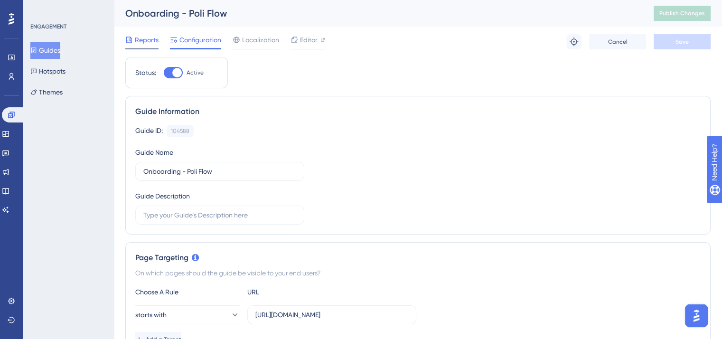
click at [148, 42] on span "Reports" at bounding box center [147, 39] width 24 height 11
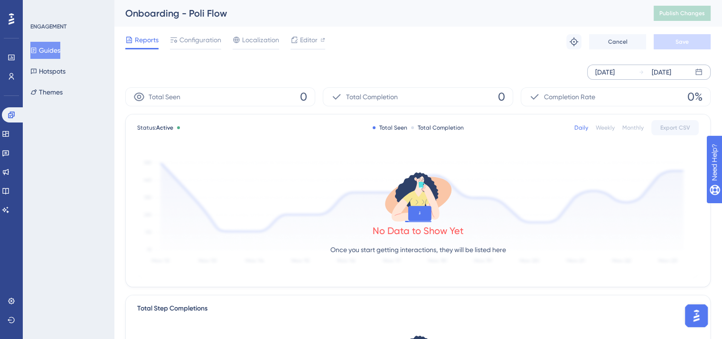
click at [606, 72] on div "[DATE]" at bounding box center [605, 71] width 19 height 11
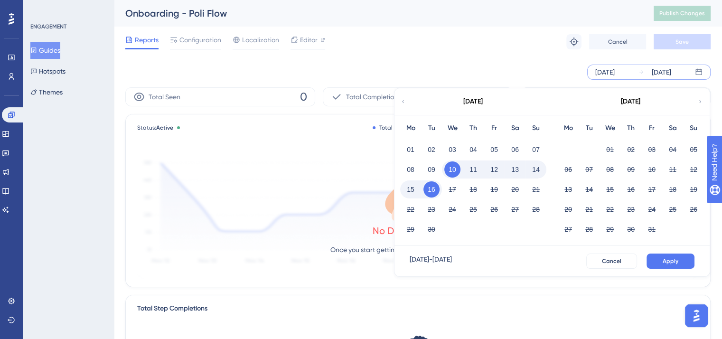
click at [403, 104] on icon at bounding box center [403, 101] width 6 height 9
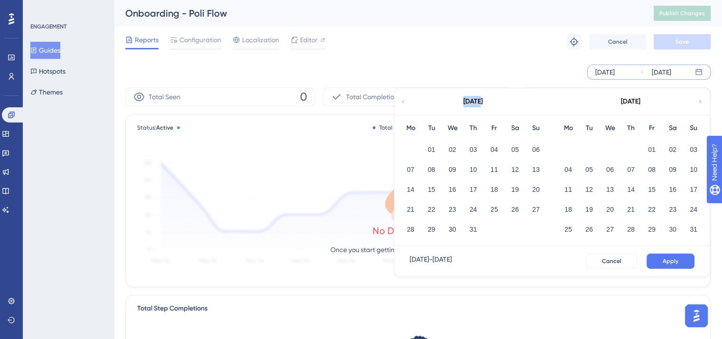
click at [403, 104] on icon at bounding box center [403, 101] width 6 height 9
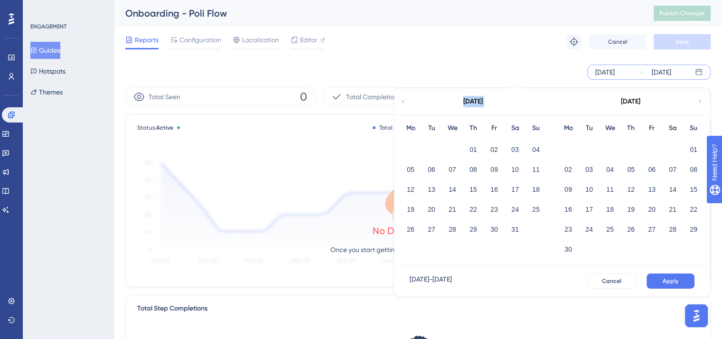
click at [403, 104] on icon at bounding box center [403, 101] width 6 height 9
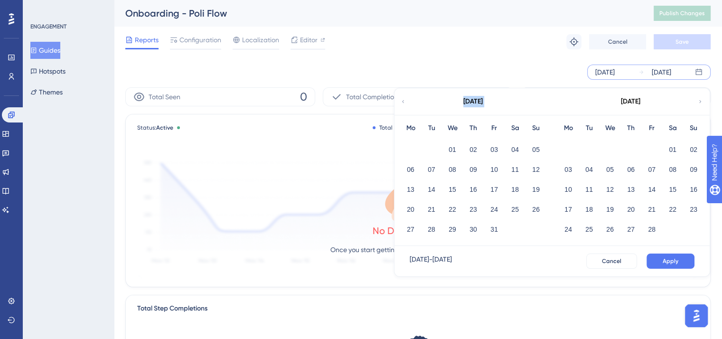
click at [403, 104] on icon at bounding box center [403, 101] width 6 height 9
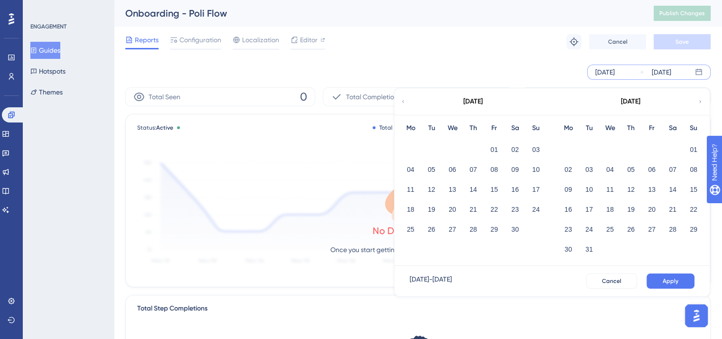
click at [403, 104] on icon at bounding box center [403, 101] width 6 height 9
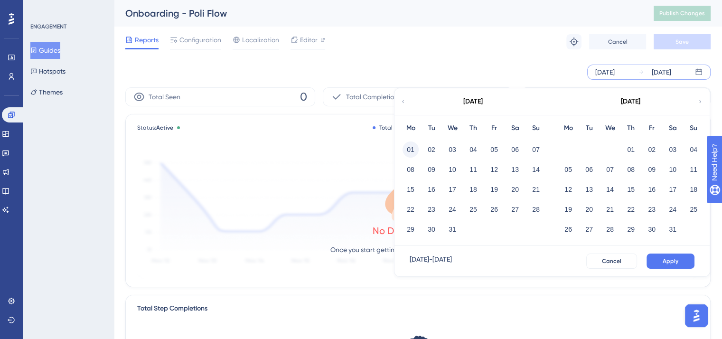
click at [407, 151] on button "01" at bounding box center [411, 150] width 16 height 16
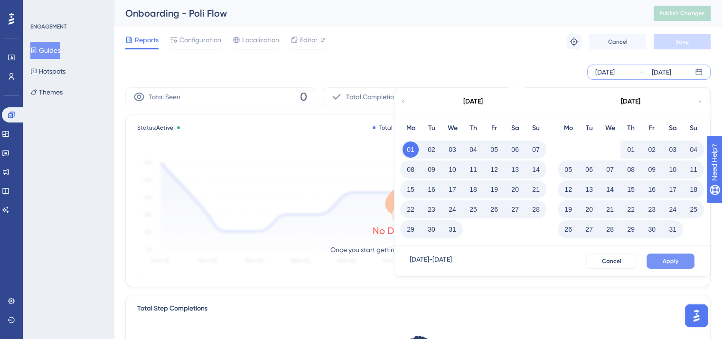
click at [683, 263] on button "Apply" at bounding box center [671, 261] width 48 height 15
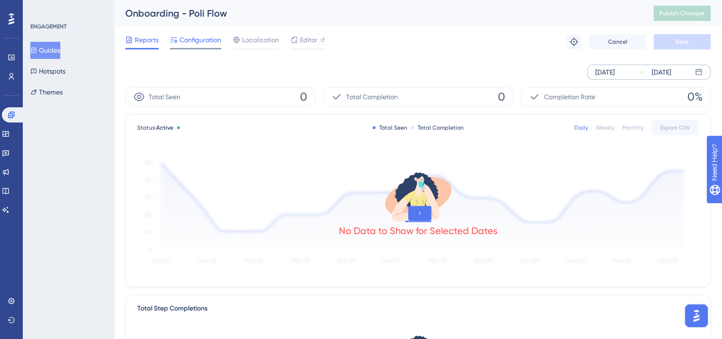
click at [200, 42] on span "Configuration" at bounding box center [201, 39] width 42 height 11
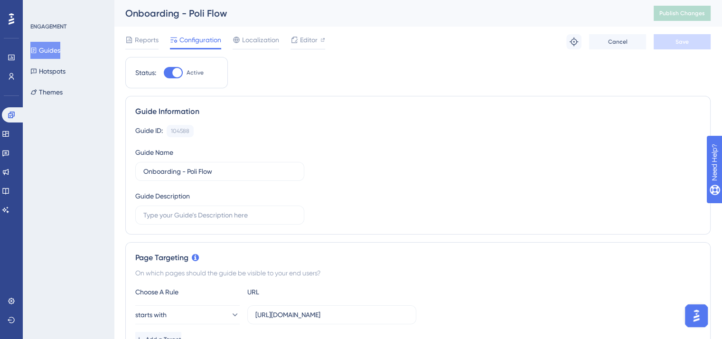
click at [171, 70] on div at bounding box center [173, 72] width 19 height 11
click at [164, 73] on input "Active" at bounding box center [163, 73] width 0 height 0
checkbox input "false"
click at [682, 41] on span "Save" at bounding box center [682, 42] width 13 height 8
